Goal: Navigation & Orientation: Find specific page/section

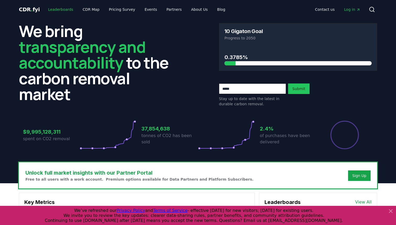
click at [69, 9] on link "Leaderboards" at bounding box center [61, 9] width 34 height 9
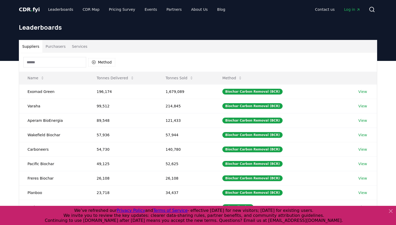
click at [33, 10] on span "CDR . fyi" at bounding box center [29, 9] width 21 height 6
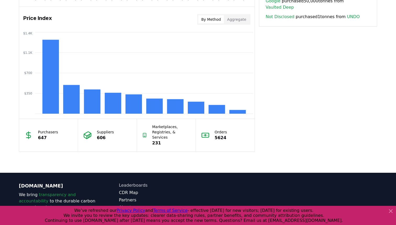
scroll to position [457, 0]
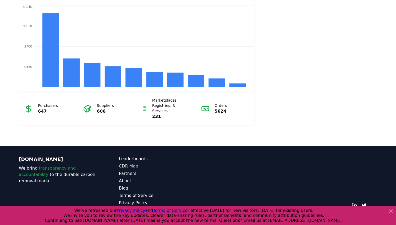
click at [132, 163] on link "CDR Map" at bounding box center [158, 166] width 79 height 6
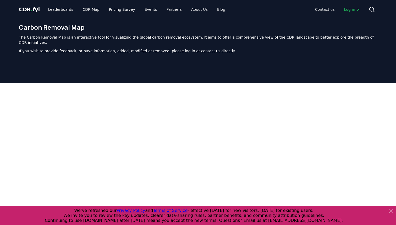
click at [363, 37] on p "The Carbon Removal Map is an interactive tool for visualizing the global carbon…" at bounding box center [198, 40] width 359 height 10
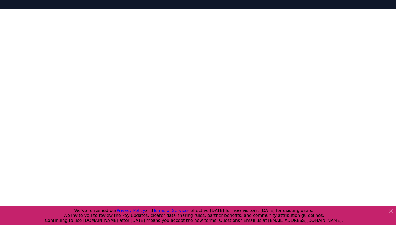
scroll to position [77, 0]
